Goal: Task Accomplishment & Management: Manage account settings

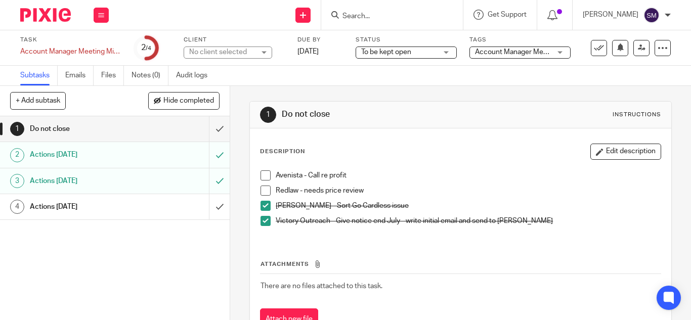
click at [375, 10] on form at bounding box center [395, 15] width 108 height 13
click at [376, 13] on input "Search" at bounding box center [386, 16] width 91 height 9
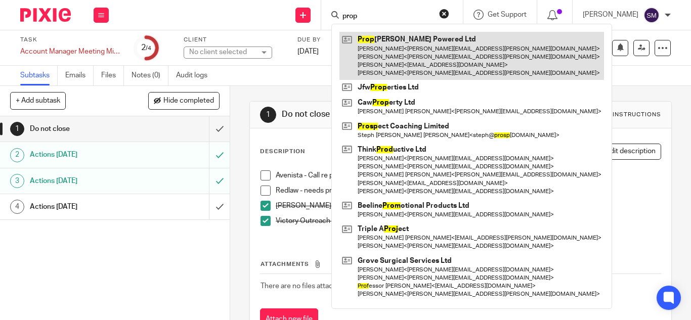
type input "prop"
click at [393, 53] on link at bounding box center [471, 56] width 265 height 48
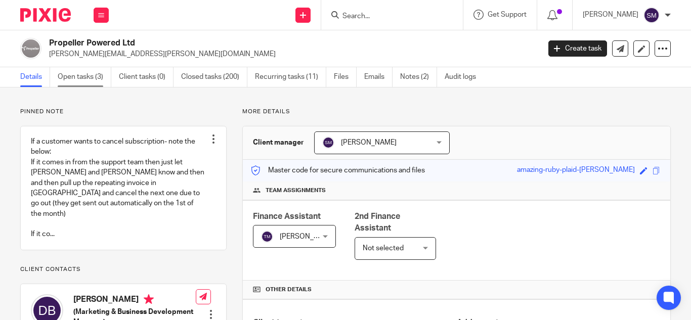
click at [85, 75] on link "Open tasks (3)" at bounding box center [85, 77] width 54 height 20
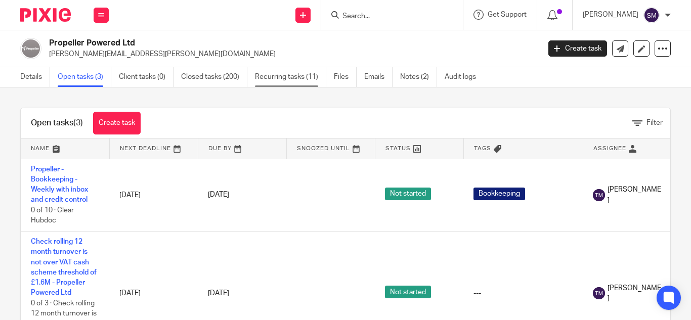
click at [283, 76] on link "Recurring tasks (11)" at bounding box center [290, 77] width 71 height 20
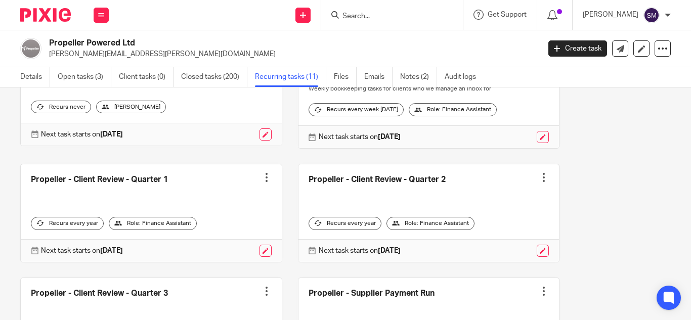
scroll to position [224, 0]
click at [624, 206] on div "Check rolling 12 month turnover is not over VAT cash scheme threshold of £1.6M …" at bounding box center [338, 270] width 666 height 696
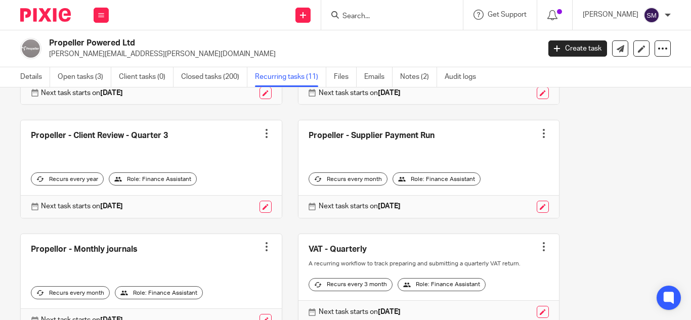
scroll to position [381, 0]
click at [362, 145] on link at bounding box center [428, 169] width 261 height 98
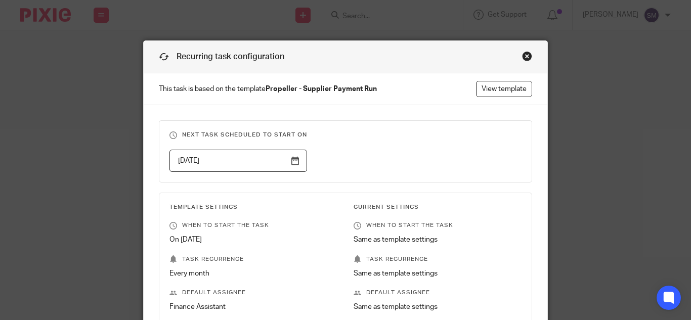
click at [522, 56] on div "Close this dialog window" at bounding box center [527, 56] width 10 height 10
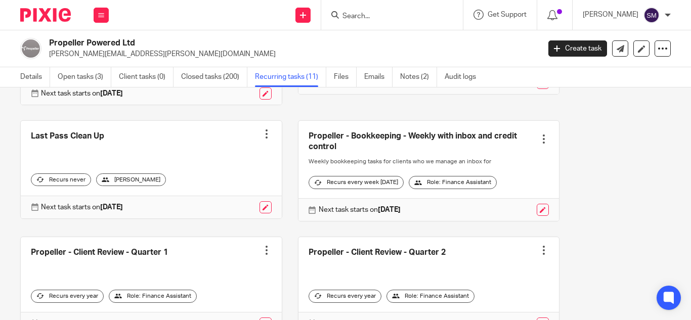
scroll to position [145, 0]
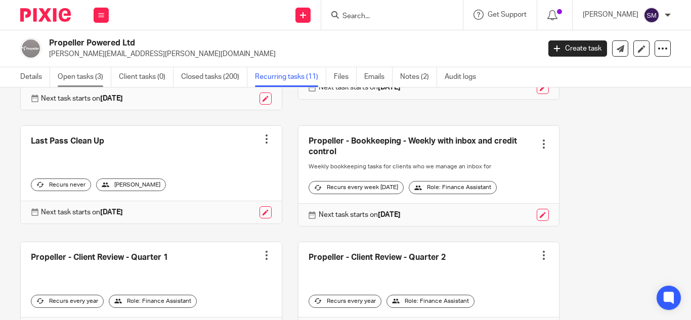
click at [94, 75] on link "Open tasks (3)" at bounding box center [85, 77] width 54 height 20
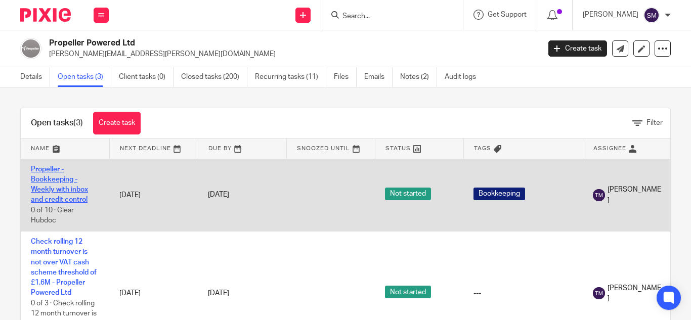
click at [65, 191] on link "Propeller - Bookkeeping - Weekly with inbox and credit control" at bounding box center [59, 185] width 57 height 38
